Goal: Transaction & Acquisition: Purchase product/service

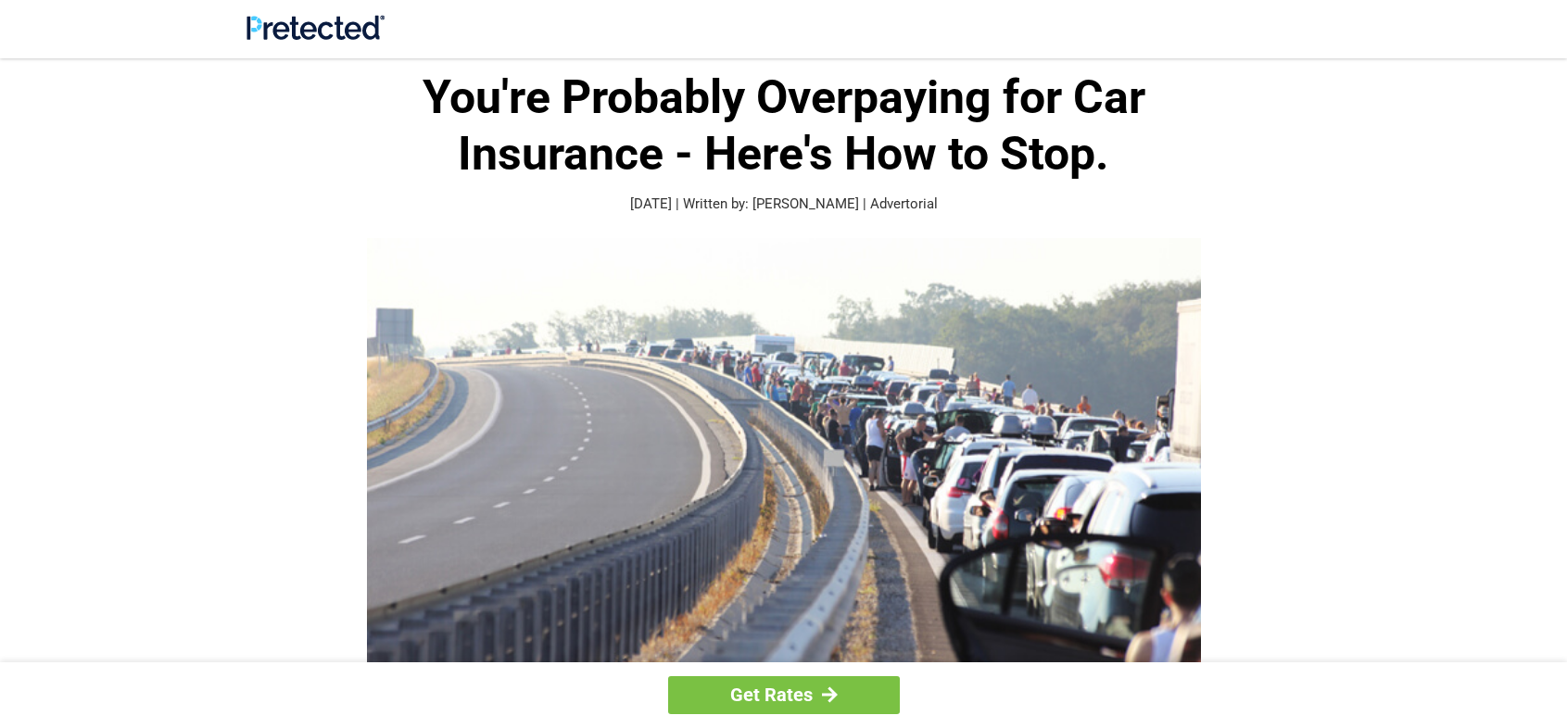
scroll to position [93, 0]
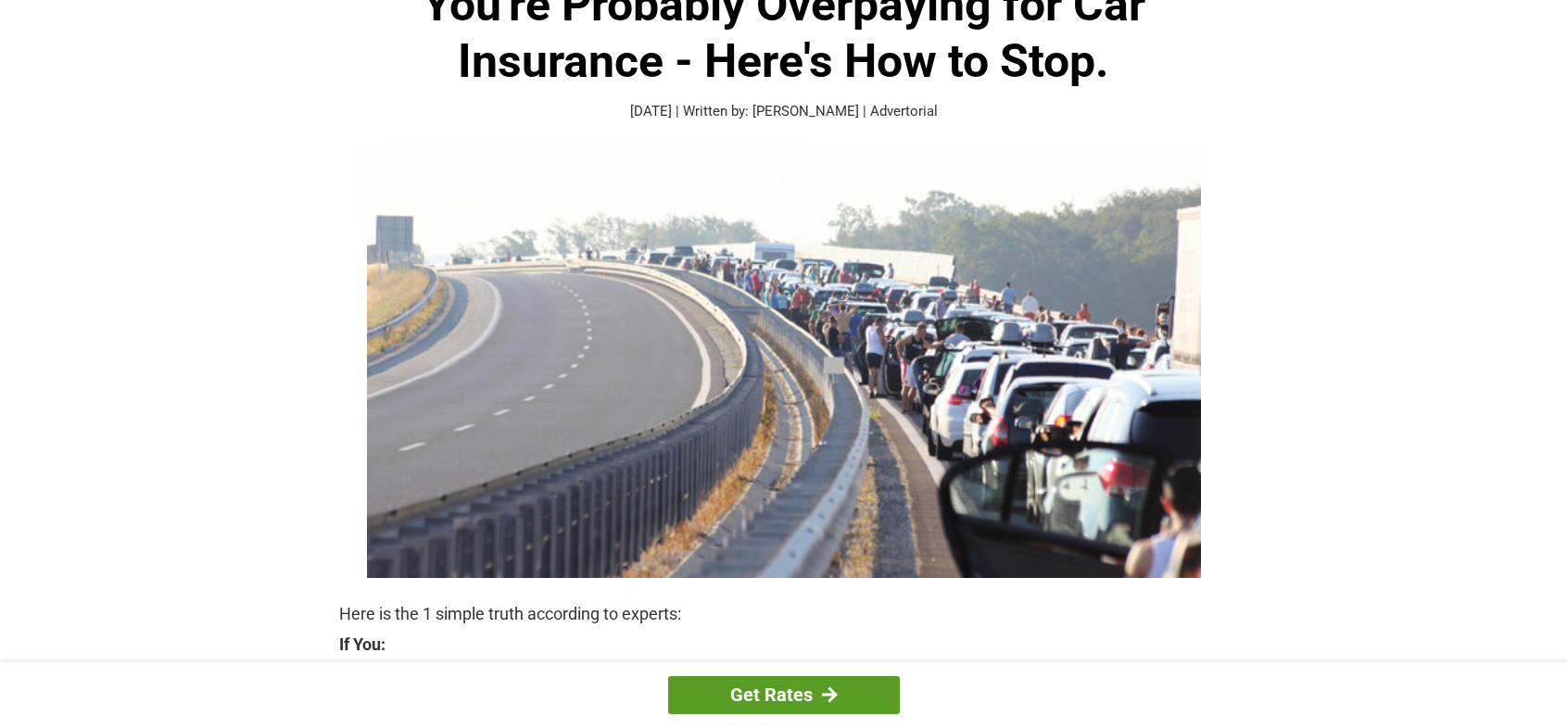
click at [758, 687] on link "Get Rates" at bounding box center [784, 696] width 232 height 38
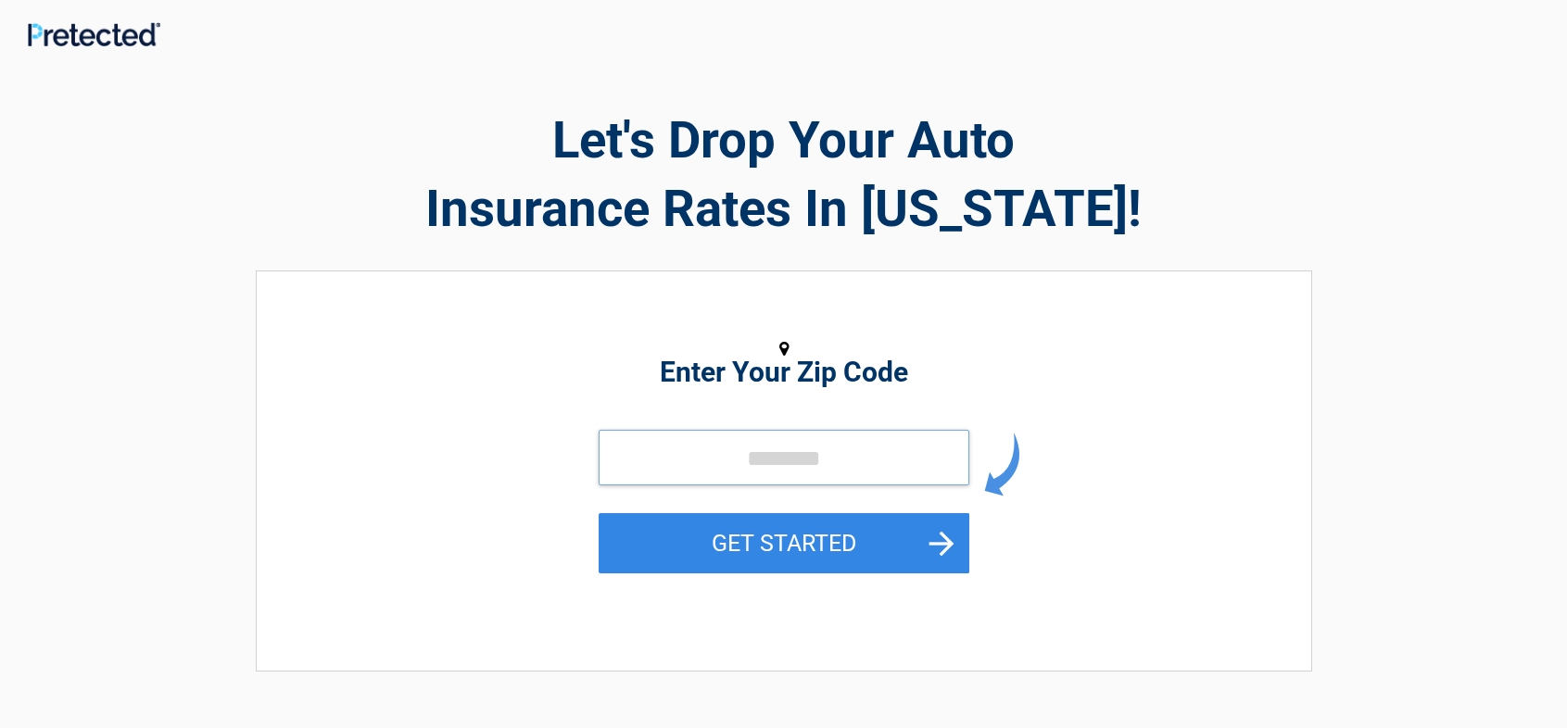
click at [710, 455] on input "tel" at bounding box center [784, 458] width 371 height 56
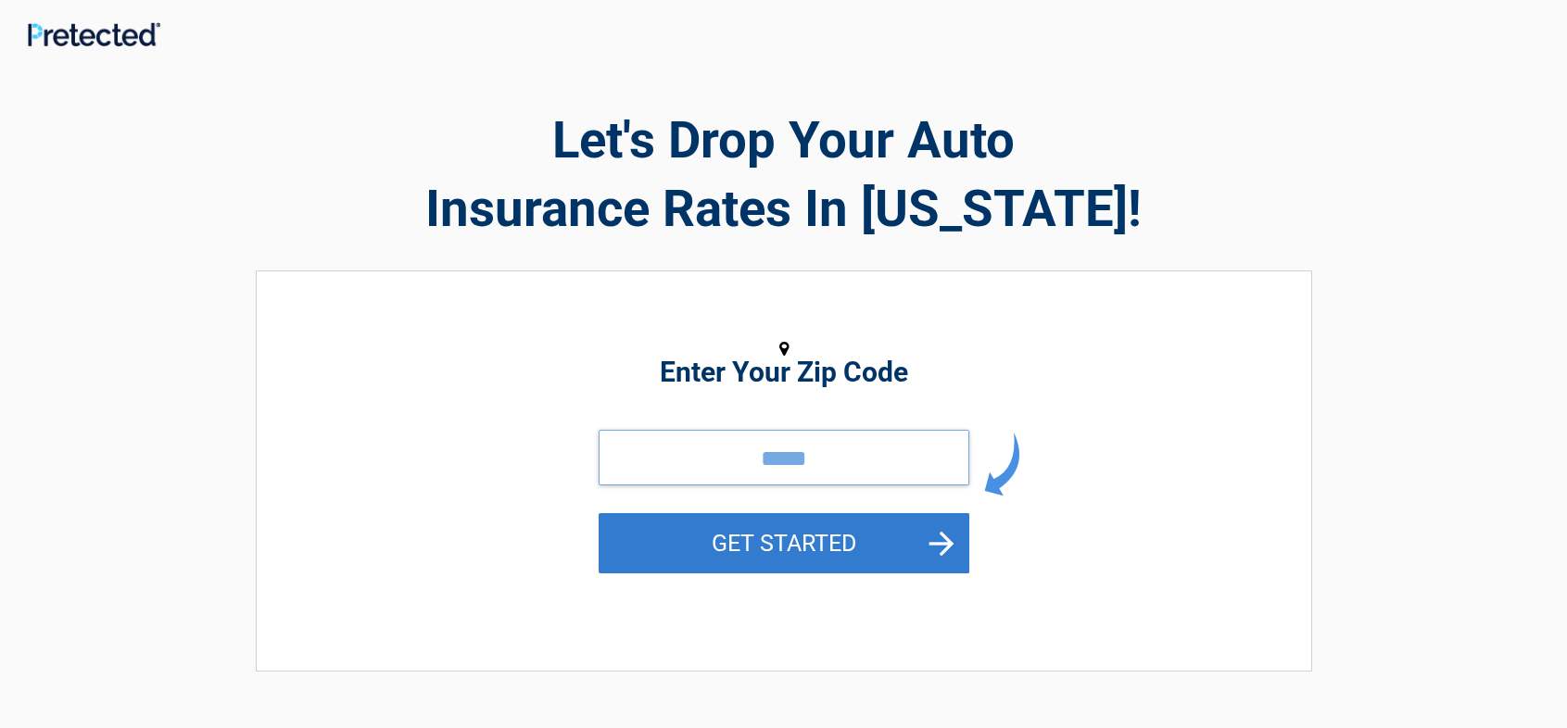
type input "*****"
click at [946, 532] on button "GET STARTED" at bounding box center [784, 543] width 371 height 60
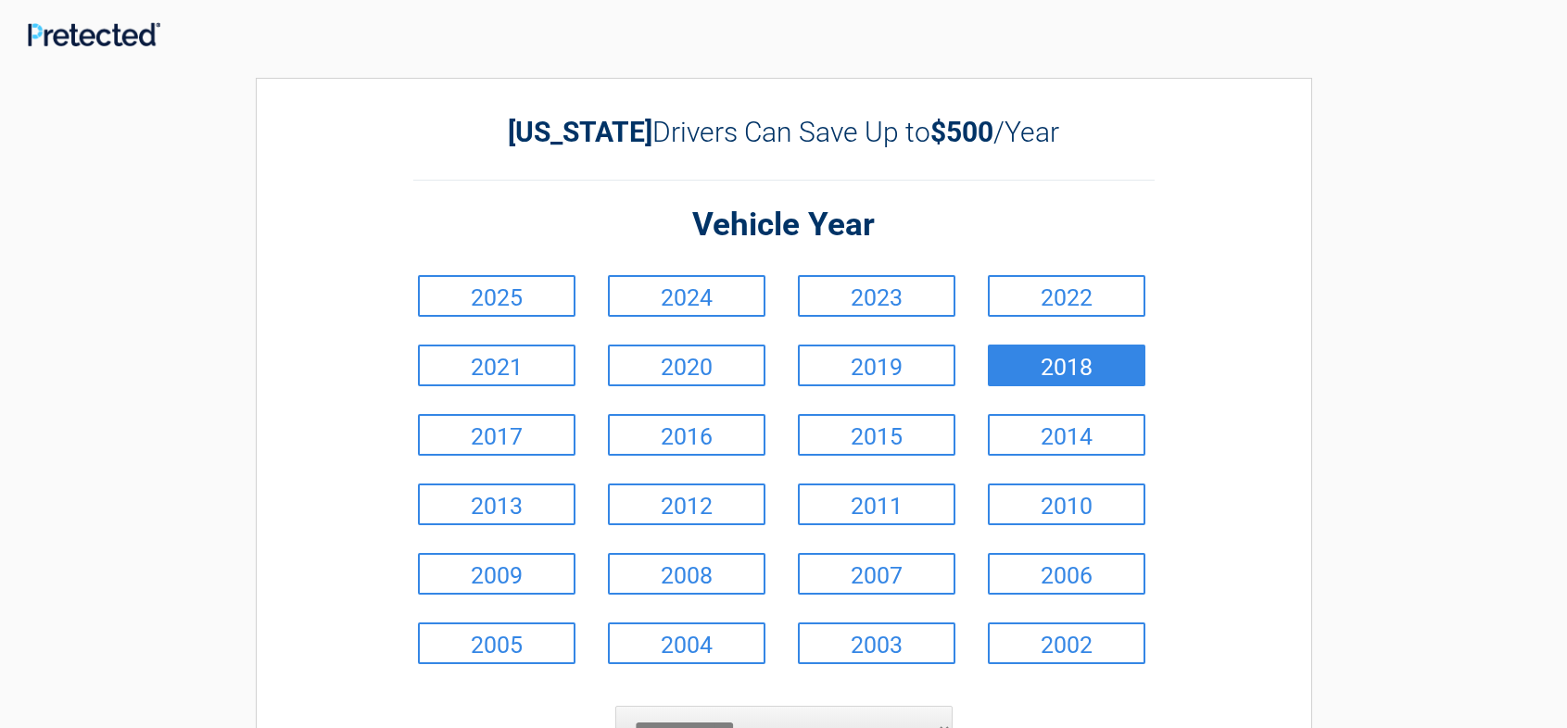
click at [1065, 358] on link "2018" at bounding box center [1067, 366] width 158 height 42
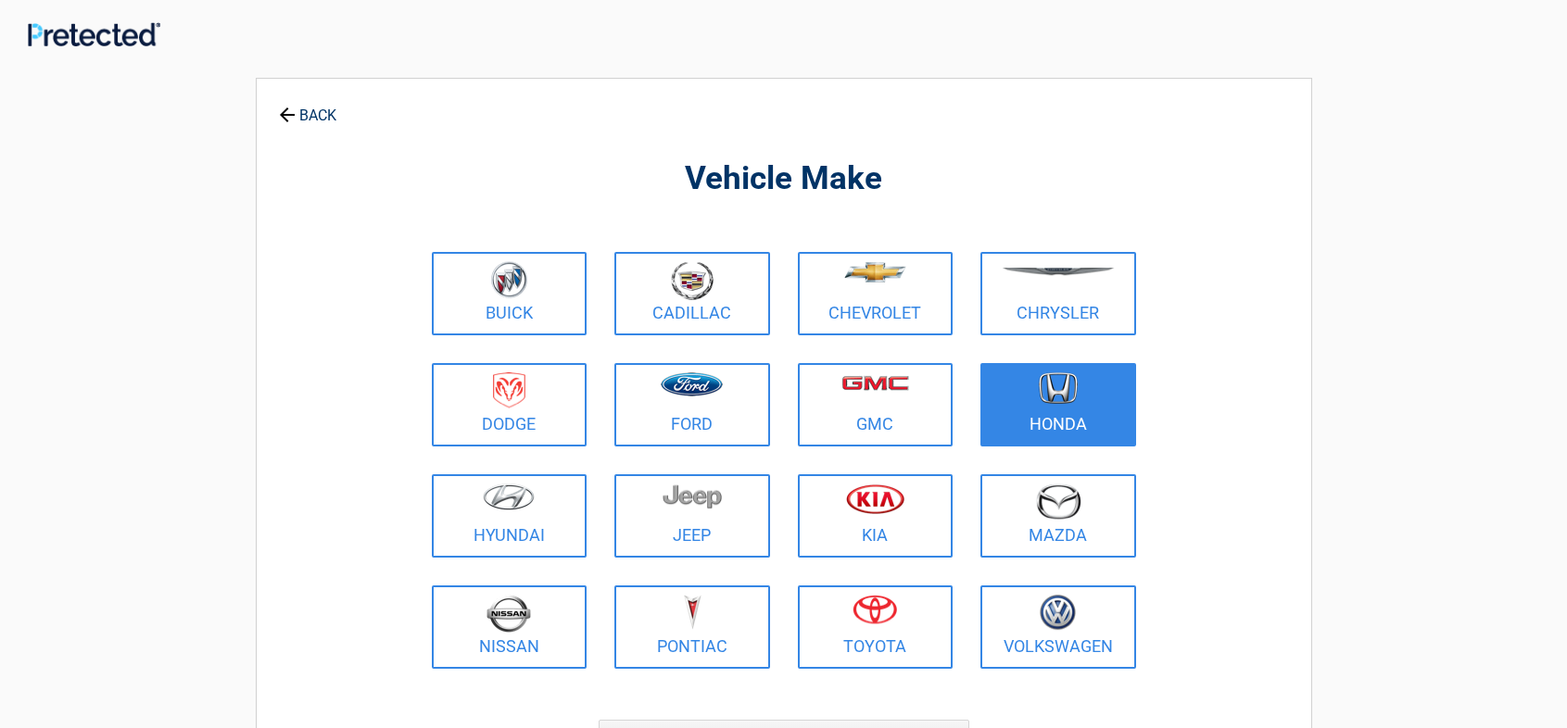
click at [1091, 375] on figure at bounding box center [1058, 394] width 133 height 42
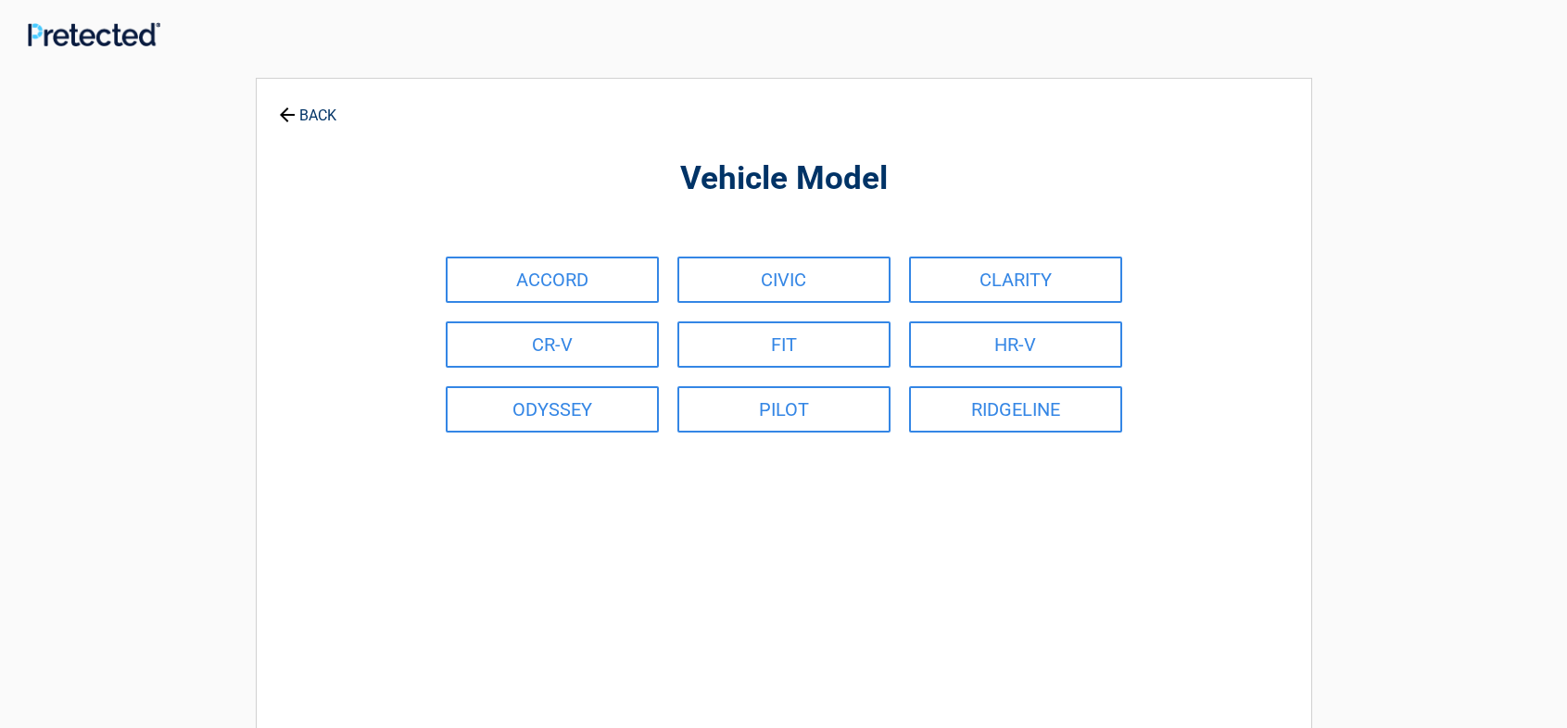
click at [1091, 375] on div "ACCORD CIVIC CLARITY CR-V FIT HR-V ODYSSEY PILOT RIDGELINE" at bounding box center [784, 344] width 695 height 195
